Goal: Transaction & Acquisition: Obtain resource

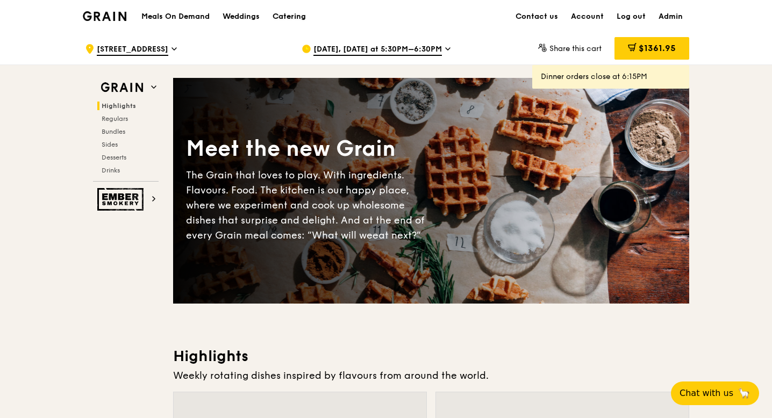
click at [292, 15] on div "Catering" at bounding box center [289, 17] width 33 height 32
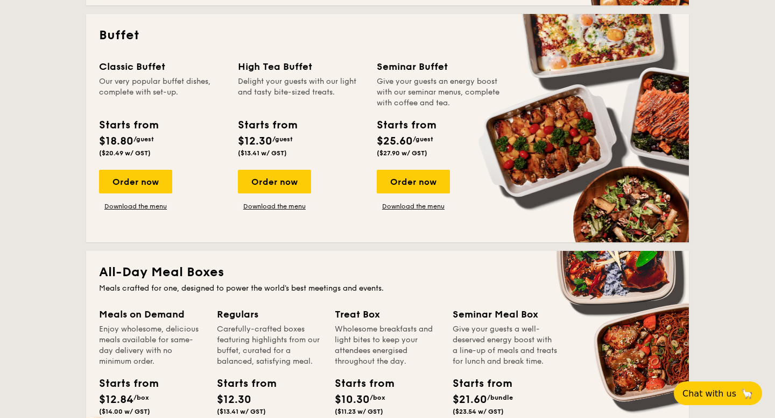
scroll to position [469, 0]
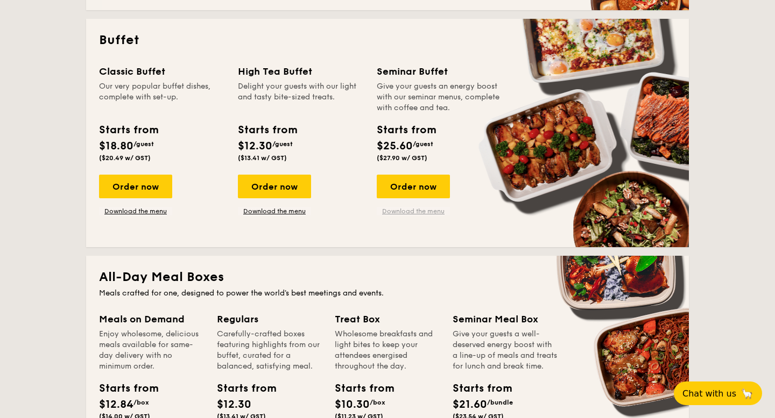
click at [417, 212] on link "Download the menu" at bounding box center [413, 211] width 73 height 9
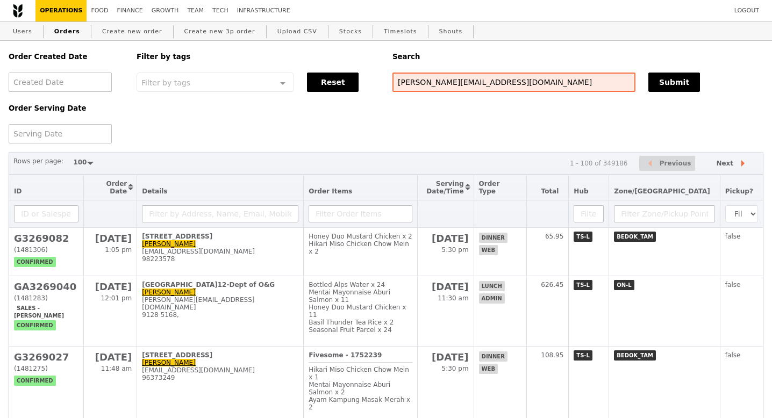
select select "100"
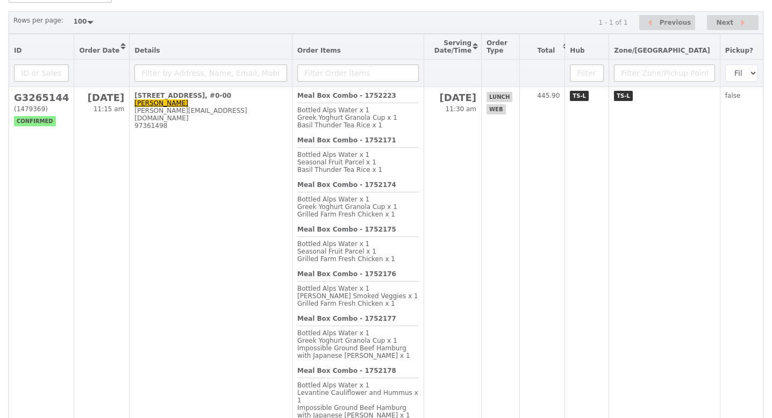
scroll to position [144, 0]
